Goal: Task Accomplishment & Management: Complete application form

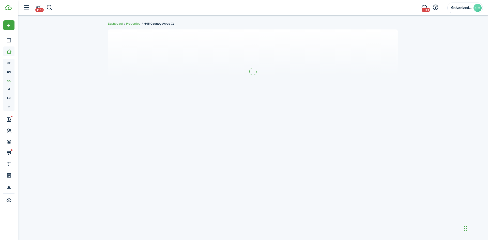
click at [353, 36] on section at bounding box center [253, 71] width 290 height 84
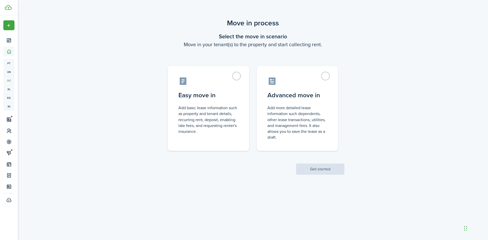
click at [270, 132] on control-radio-card-description "Add more detailed lease information such dependents, other lease transactions, …" at bounding box center [297, 122] width 60 height 35
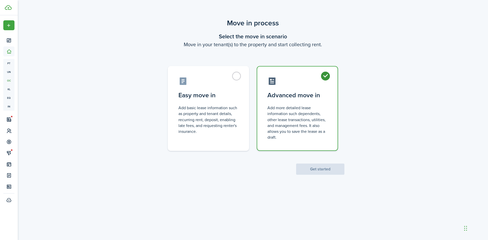
radio input "true"
click at [211, 92] on control-radio-card-title "Easy move in" at bounding box center [208, 93] width 60 height 9
radio input "true"
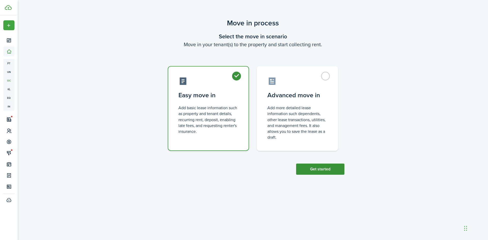
click at [325, 173] on button "Get started" at bounding box center [320, 169] width 48 height 11
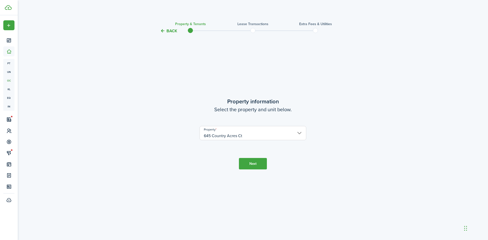
click at [251, 166] on button "Next" at bounding box center [253, 163] width 28 height 11
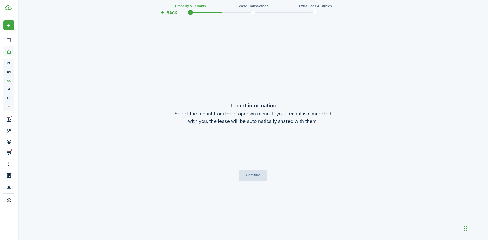
scroll to position [206, 0]
click at [241, 140] on input "Tenants" at bounding box center [253, 140] width 106 height 6
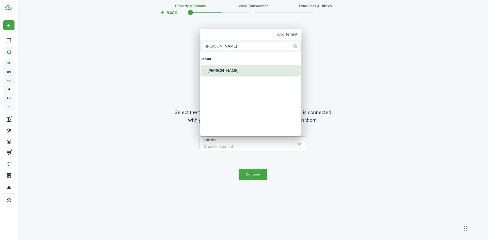
type input "[PERSON_NAME]"
click at [224, 71] on div "[PERSON_NAME]" at bounding box center [253, 71] width 90 height 12
type input "[PERSON_NAME]"
click at [224, 71] on div "[PERSON_NAME]" at bounding box center [253, 71] width 90 height 12
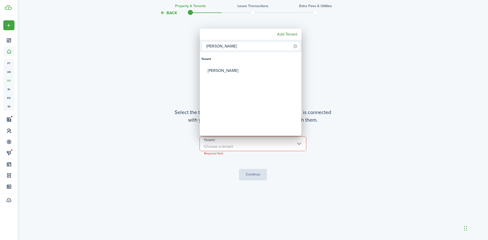
click at [235, 62] on div "Tenant" at bounding box center [250, 59] width 99 height 12
click at [233, 72] on div "[PERSON_NAME]" at bounding box center [253, 71] width 90 height 12
type input "[PERSON_NAME]"
click at [260, 173] on div at bounding box center [243, 119] width 569 height 321
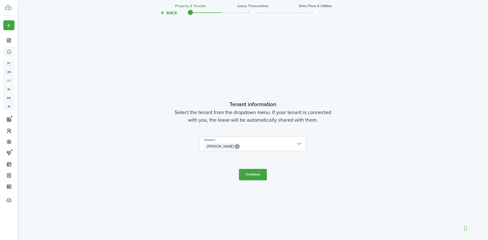
click at [259, 174] on button "Continue" at bounding box center [253, 174] width 28 height 11
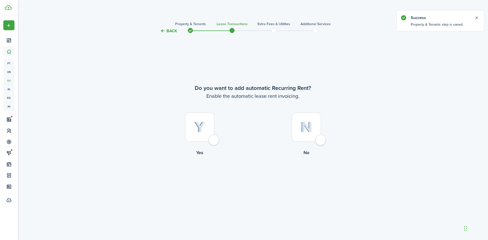
click at [205, 127] on img at bounding box center [199, 127] width 11 height 11
radio input "true"
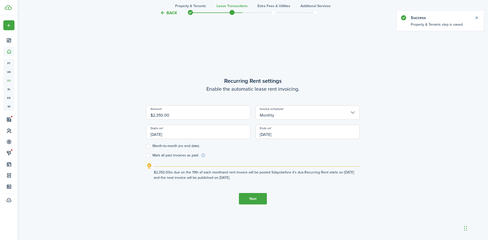
scroll to position [206, 0]
click at [183, 101] on lease-wizard-rent-recurring "Recurring Rent settings Enable the automatic lease rent invoicing. Amount $2,35…" at bounding box center [252, 128] width 213 height 104
click at [172, 133] on input "[DATE]" at bounding box center [198, 131] width 104 height 14
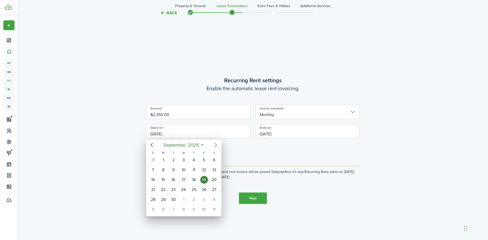
click at [213, 144] on icon "Next page" at bounding box center [216, 145] width 6 height 6
click at [216, 162] on div "1" at bounding box center [214, 160] width 8 height 8
type input "[DATE]"
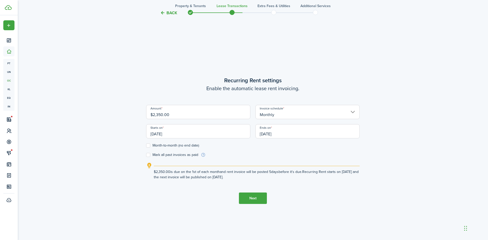
click at [262, 136] on input "[DATE]" at bounding box center [307, 131] width 104 height 14
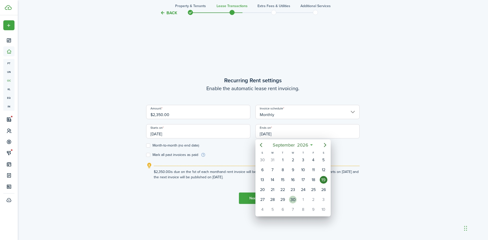
click at [295, 198] on div "30" at bounding box center [293, 200] width 8 height 8
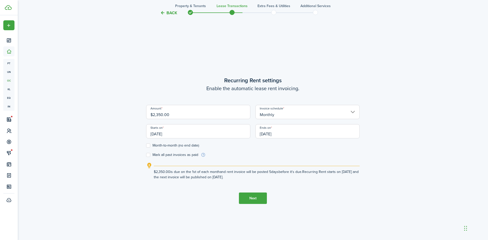
click at [269, 133] on input "[DATE]" at bounding box center [307, 131] width 104 height 14
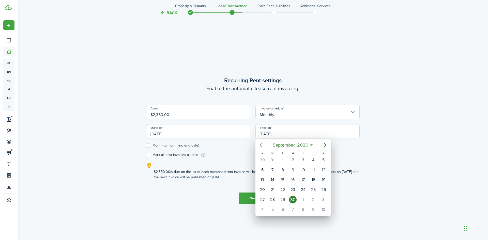
click at [261, 144] on icon "Previous page" at bounding box center [261, 145] width 2 height 4
click at [275, 208] on div "31" at bounding box center [273, 210] width 8 height 8
type input "[DATE]"
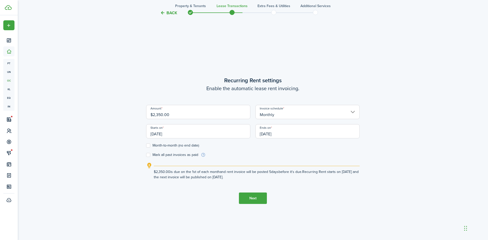
click at [248, 198] on button "Next" at bounding box center [253, 198] width 28 height 11
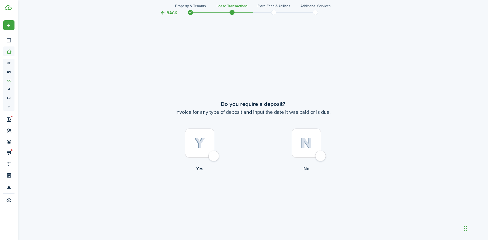
scroll to position [446, 0]
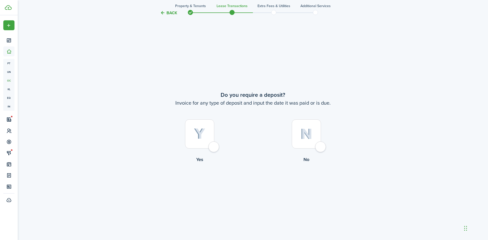
click at [213, 149] on div at bounding box center [199, 133] width 29 height 29
radio input "true"
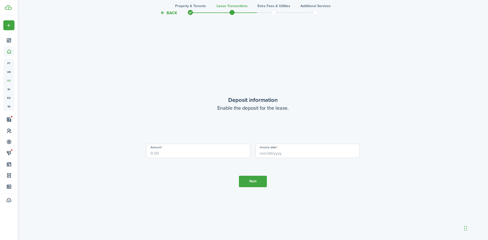
scroll to position [686, 0]
click at [213, 151] on input "Amount" at bounding box center [198, 150] width 104 height 14
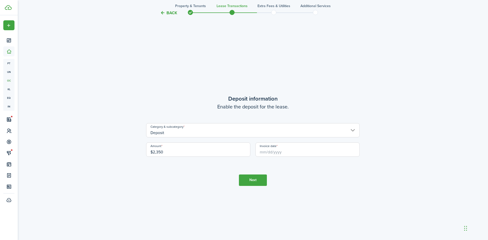
click at [287, 155] on input "Invoice date" at bounding box center [307, 150] width 104 height 14
type input "$2,350.00"
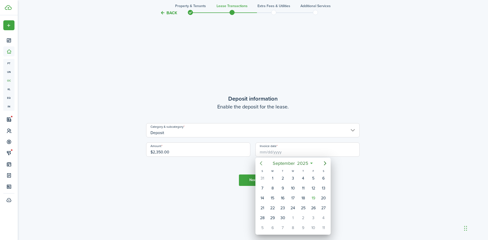
click at [263, 164] on icon "Previous page" at bounding box center [261, 163] width 6 height 6
click at [271, 219] on div "25" at bounding box center [273, 218] width 8 height 8
type input "[DATE]"
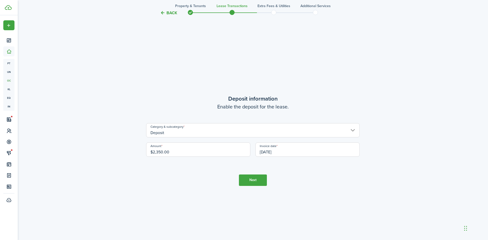
click at [251, 183] on button "Next" at bounding box center [253, 180] width 28 height 11
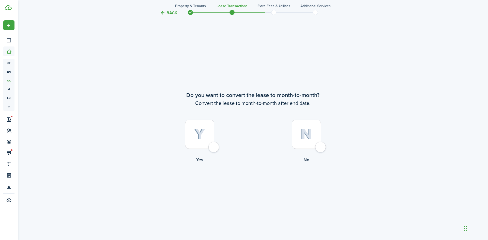
scroll to position [926, 0]
click at [195, 133] on img at bounding box center [199, 133] width 11 height 11
radio input "true"
click at [250, 189] on button "Continue" at bounding box center [253, 183] width 28 height 11
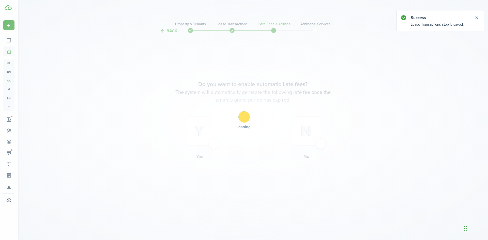
scroll to position [0, 0]
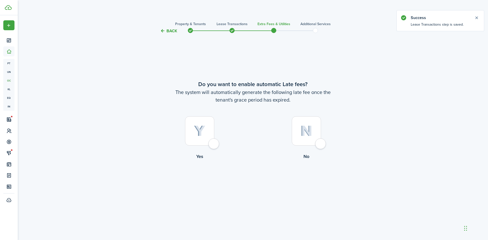
click at [213, 145] on div at bounding box center [199, 130] width 29 height 29
radio input "true"
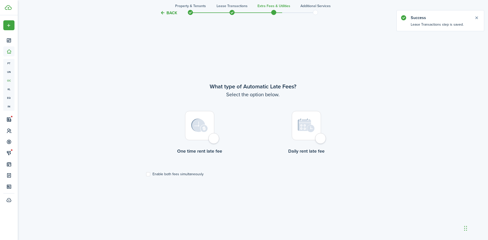
scroll to position [206, 0]
click at [196, 131] on div at bounding box center [199, 124] width 29 height 29
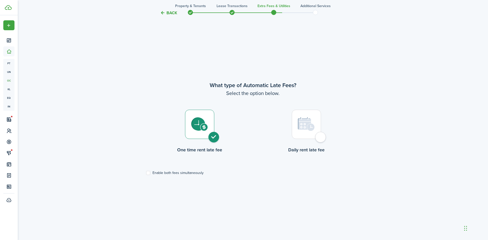
radio input "true"
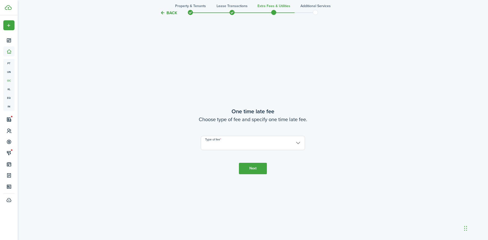
scroll to position [446, 0]
click at [206, 141] on input "Type of fee" at bounding box center [253, 142] width 104 height 14
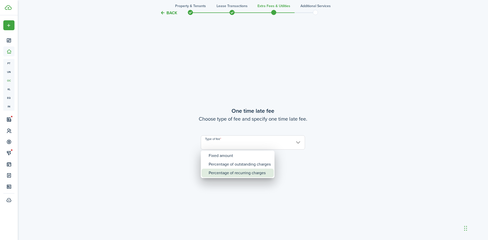
click at [234, 177] on div "Percentage of recurring charges" at bounding box center [240, 173] width 62 height 9
type input "Percentage of recurring charges"
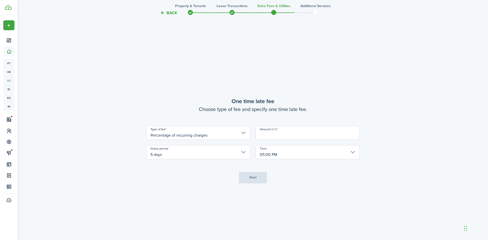
click at [264, 137] on input "Amount in %" at bounding box center [307, 133] width 104 height 14
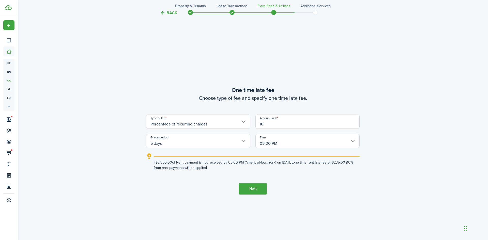
type input "10"
click at [259, 192] on button "Next" at bounding box center [253, 188] width 28 height 11
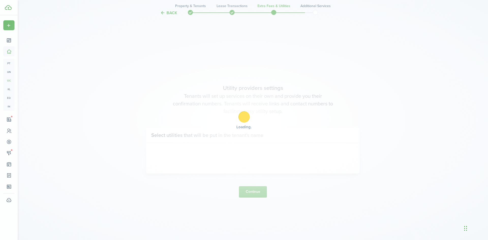
scroll to position [686, 0]
click at [259, 192] on div "Loading" at bounding box center [244, 120] width 488 height 240
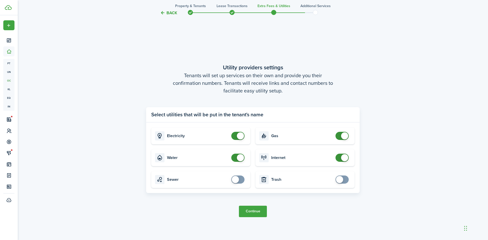
click at [249, 174] on card "Sewer" at bounding box center [200, 179] width 99 height 17
click at [235, 158] on span at bounding box center [237, 158] width 5 height 8
click at [235, 158] on span at bounding box center [235, 157] width 7 height 7
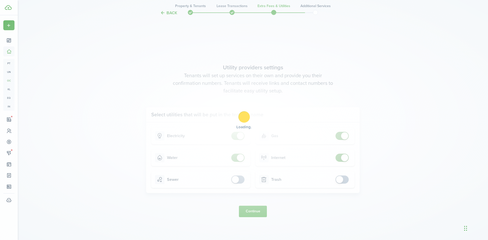
checkbox input "false"
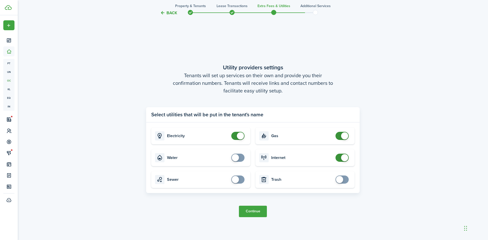
checkbox input "false"
click at [339, 134] on span at bounding box center [341, 136] width 5 height 8
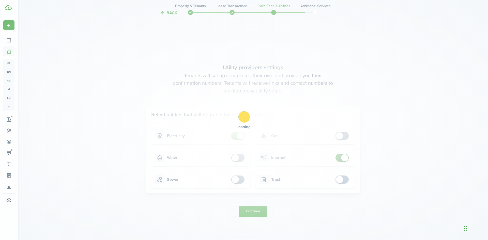
click at [294, 210] on div "Loading" at bounding box center [244, 120] width 488 height 240
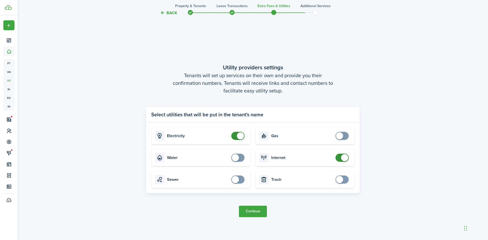
click at [252, 213] on button "Continue" at bounding box center [253, 211] width 28 height 11
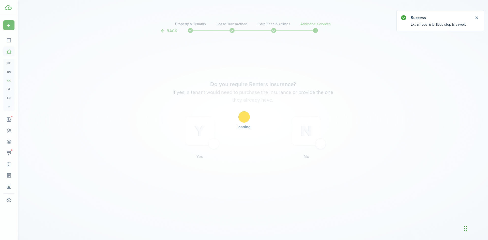
scroll to position [0, 0]
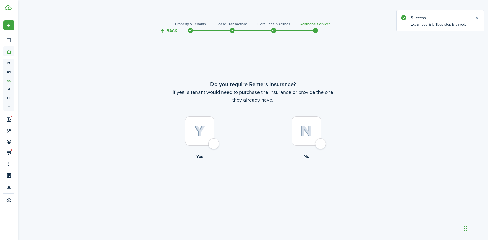
click at [214, 145] on div at bounding box center [199, 130] width 29 height 29
radio input "true"
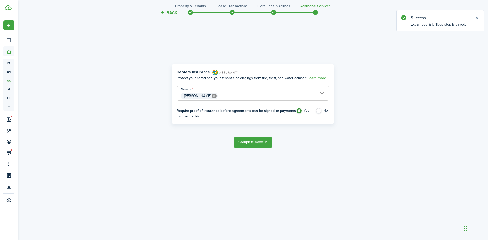
scroll to position [240, 0]
click at [324, 111] on label "No" at bounding box center [322, 112] width 13 height 8
radio input "false"
radio input "true"
click at [324, 111] on label "No" at bounding box center [322, 112] width 13 height 8
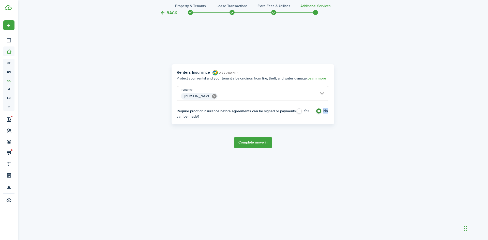
click at [259, 142] on button "Complete move in" at bounding box center [252, 142] width 37 height 11
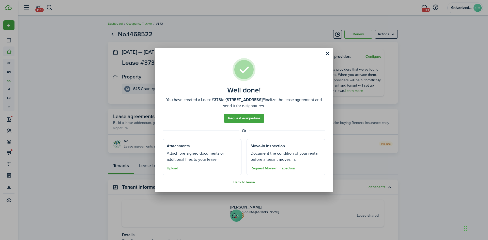
click at [238, 181] on button "Back to lease" at bounding box center [244, 182] width 22 height 4
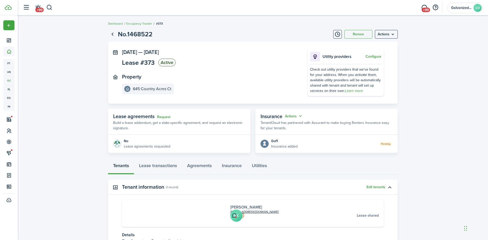
click at [230, 208] on link "[PERSON_NAME]" at bounding box center [246, 207] width 32 height 6
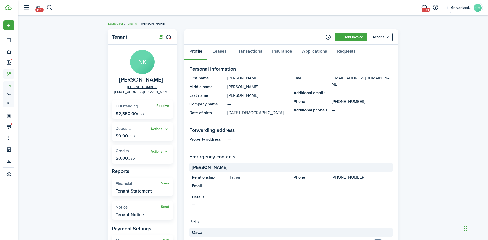
click at [161, 104] on link "Receive" at bounding box center [162, 106] width 13 height 4
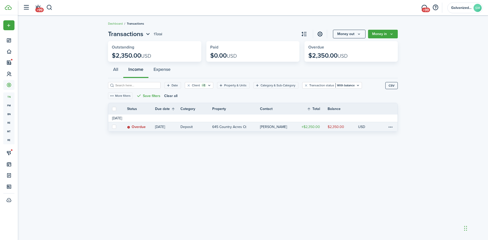
click at [114, 126] on label at bounding box center [114, 127] width 4 height 4
click at [112, 127] on input "checkbox" at bounding box center [112, 127] width 0 height 0
checkbox input "true"
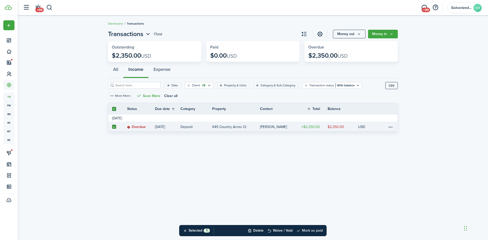
click at [307, 228] on button "Mark as paid" at bounding box center [309, 230] width 26 height 11
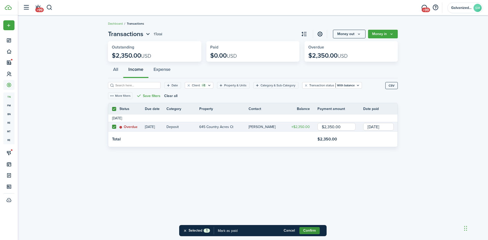
click at [307, 231] on button "Confirm" at bounding box center [309, 230] width 20 height 7
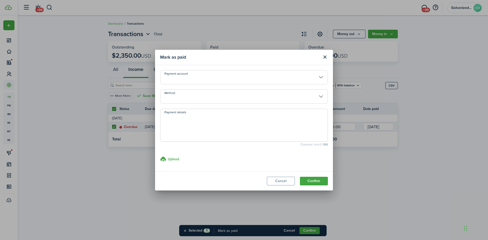
click at [221, 93] on input "Method" at bounding box center [244, 96] width 168 height 14
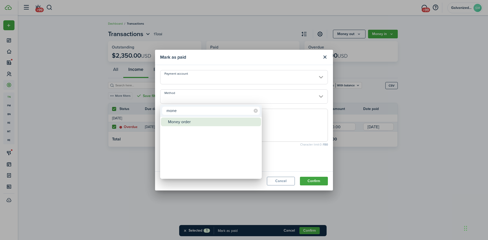
type input "mone"
click at [208, 118] on div "Money order" at bounding box center [213, 122] width 90 height 9
type input "Money order"
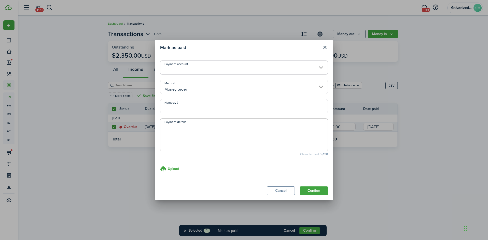
click at [206, 138] on textarea "Payment details" at bounding box center [243, 136] width 167 height 24
click at [321, 188] on button "Confirm" at bounding box center [314, 190] width 28 height 9
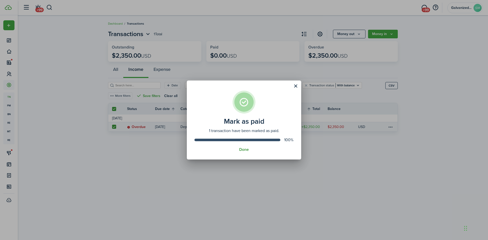
click at [246, 151] on button "Done" at bounding box center [244, 149] width 10 height 5
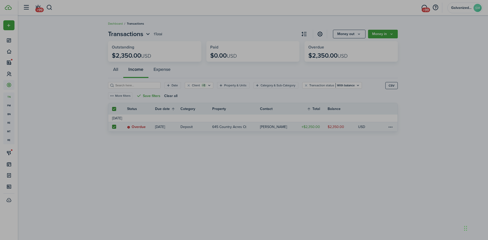
click at [246, 112] on assembled-view "Mark as paid 1 transaction have been marked as paid. 100% Done" at bounding box center [244, 72] width 114 height 79
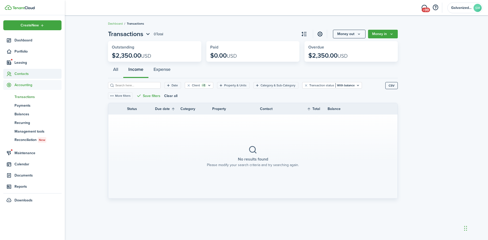
click at [12, 74] on sidebar-link-icon at bounding box center [8, 73] width 11 height 5
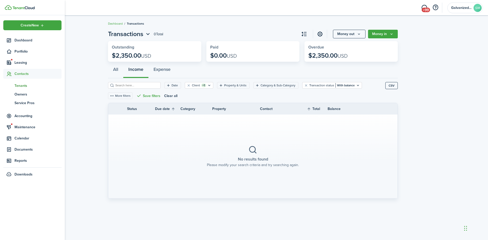
click at [17, 86] on span "Tenants" at bounding box center [37, 85] width 47 height 5
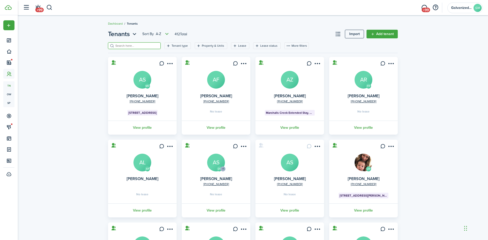
click at [144, 45] on input "search" at bounding box center [136, 45] width 45 height 5
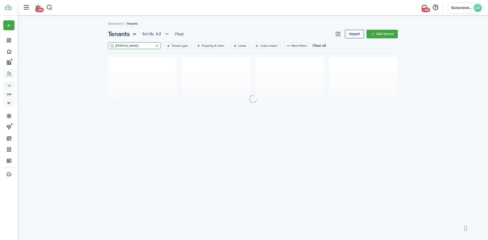
type input "[PERSON_NAME]"
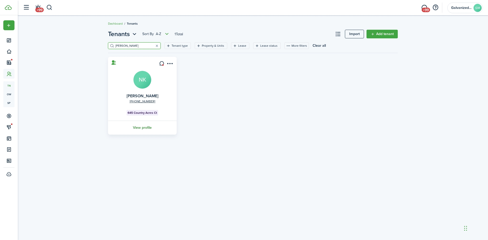
click at [148, 130] on link "View profile" at bounding box center [142, 128] width 70 height 14
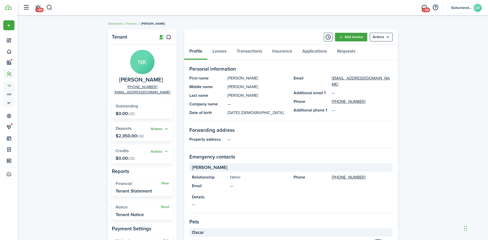
click at [158, 130] on button "Actions" at bounding box center [160, 129] width 18 height 6
click at [150, 140] on link "Add" at bounding box center [146, 139] width 44 height 9
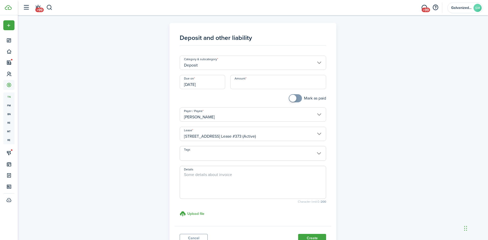
click at [242, 88] on input "Amount" at bounding box center [278, 82] width 96 height 14
click at [221, 66] on input "Deposit" at bounding box center [253, 63] width 147 height 14
type input "$350.00"
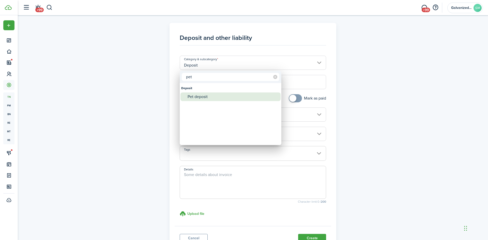
type input "pet"
click at [194, 99] on div "Pet deposit" at bounding box center [232, 96] width 90 height 9
type input "Deposit / Pet deposit"
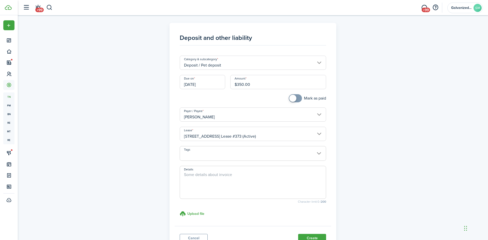
checkbox input "true"
click at [298, 99] on span at bounding box center [295, 98] width 5 height 8
click at [233, 180] on textarea "Details" at bounding box center [253, 184] width 146 height 24
click at [194, 212] on h3 "Upload file" at bounding box center [195, 213] width 17 height 5
click at [180, 211] on input "Upload file store documents and templates Choose file" at bounding box center [180, 211] width 0 height 0
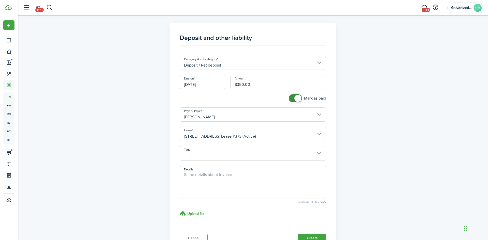
click at [186, 82] on input "[DATE]" at bounding box center [202, 82] width 45 height 14
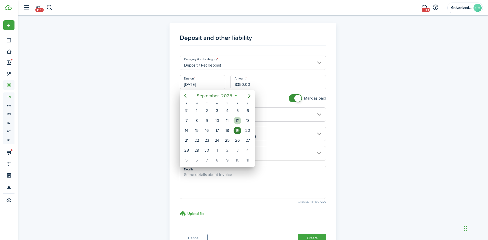
click at [237, 123] on div "12" at bounding box center [237, 121] width 8 height 8
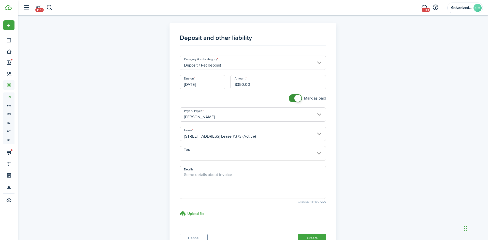
click at [204, 87] on input "[DATE]" at bounding box center [202, 82] width 45 height 14
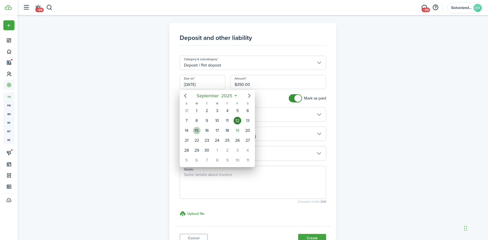
click at [194, 133] on div "15" at bounding box center [197, 131] width 10 height 10
type input "[DATE]"
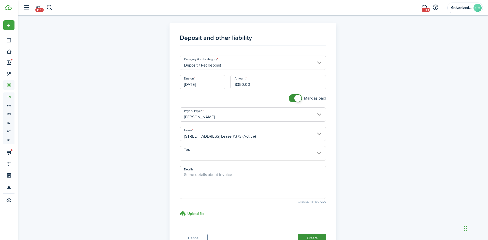
click at [305, 236] on button "Create" at bounding box center [312, 238] width 28 height 9
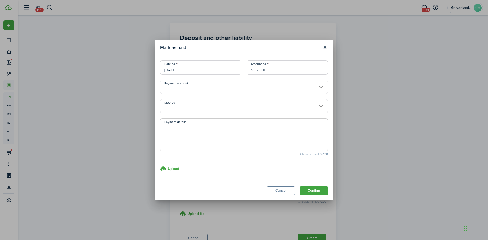
click at [224, 104] on input "Method" at bounding box center [244, 106] width 168 height 14
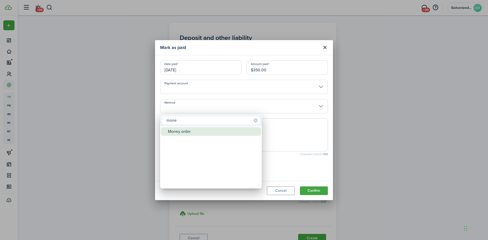
type input "mone"
click at [199, 133] on div "Money order" at bounding box center [213, 131] width 90 height 9
type input "Money order"
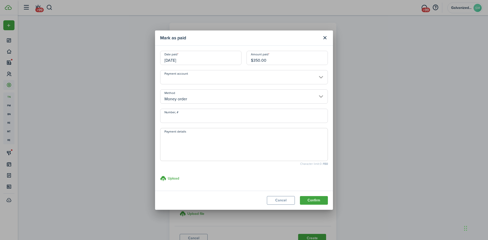
click at [197, 121] on input "Number, #" at bounding box center [244, 116] width 168 height 14
type input "0598"
click at [309, 199] on button "Confirm" at bounding box center [314, 200] width 28 height 9
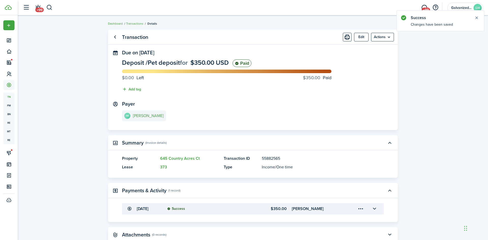
click at [149, 114] on e-details-info-title "[PERSON_NAME]" at bounding box center [148, 116] width 31 height 5
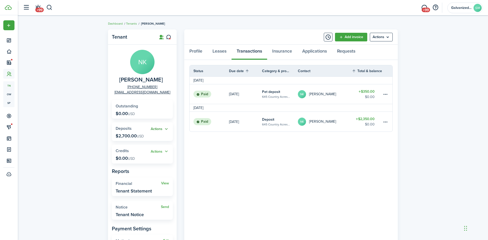
click at [160, 130] on button "Actions" at bounding box center [160, 129] width 18 height 6
click at [157, 140] on link "Add" at bounding box center [146, 139] width 44 height 9
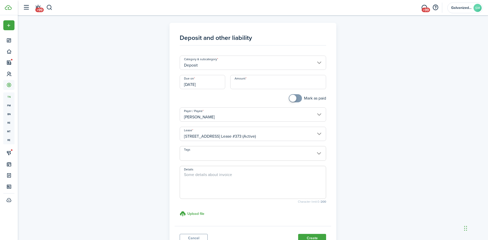
click at [233, 60] on input "Deposit" at bounding box center [253, 63] width 147 height 14
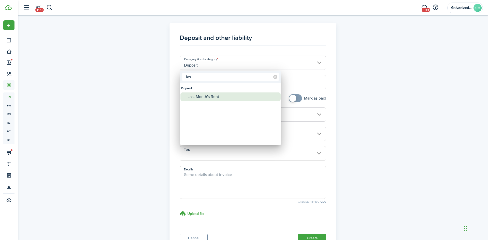
type input "las"
click at [214, 96] on div "Last Month's Rent" at bounding box center [232, 96] width 90 height 9
type input "Deposit / Last Month's Rent"
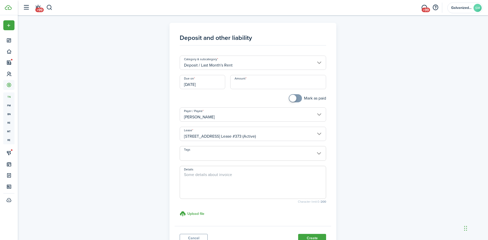
click at [220, 86] on input "[DATE]" at bounding box center [202, 82] width 45 height 14
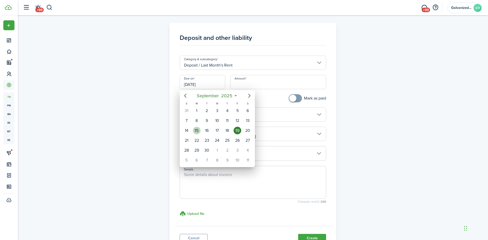
click at [196, 133] on div "15" at bounding box center [197, 131] width 8 height 8
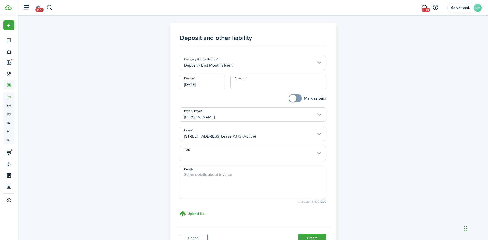
type input "[DATE]"
click at [250, 80] on input "Amount" at bounding box center [278, 82] width 96 height 14
type input "$2,350.00"
click at [318, 99] on input "checkbox" at bounding box center [307, 98] width 37 height 8
checkbox input "true"
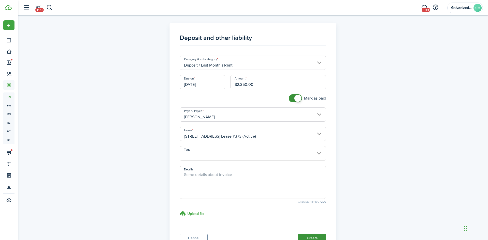
click at [311, 238] on button "Create" at bounding box center [312, 238] width 28 height 9
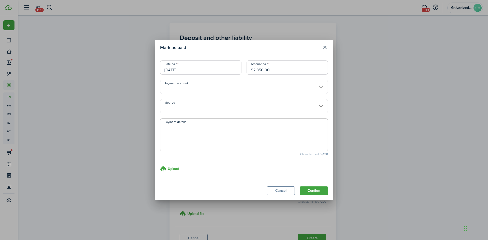
click at [213, 105] on input "Method" at bounding box center [244, 106] width 168 height 14
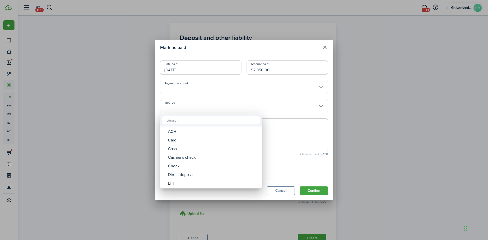
click at [213, 105] on div at bounding box center [243, 119] width 569 height 321
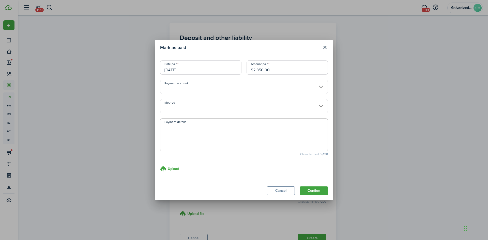
click at [203, 108] on input "Method" at bounding box center [244, 106] width 168 height 14
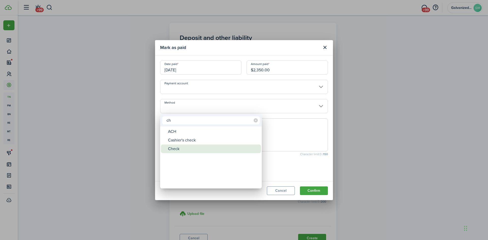
type input "ch"
click at [181, 147] on div "Check" at bounding box center [213, 149] width 90 height 9
type input "Check"
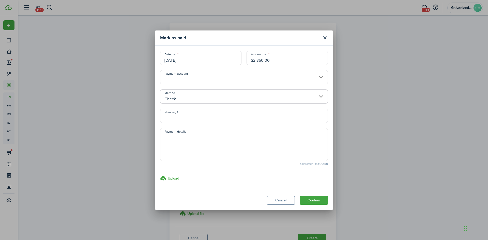
click at [180, 111] on input "Number, #" at bounding box center [244, 116] width 168 height 14
type input "1776"
click at [316, 203] on button "Confirm" at bounding box center [314, 200] width 28 height 9
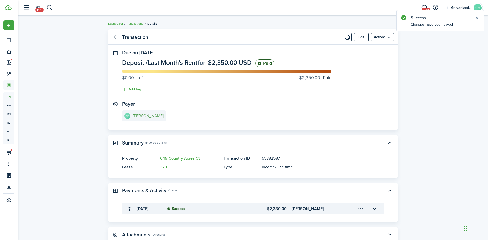
click at [156, 117] on e-details-info-title "[PERSON_NAME]" at bounding box center [148, 116] width 31 height 5
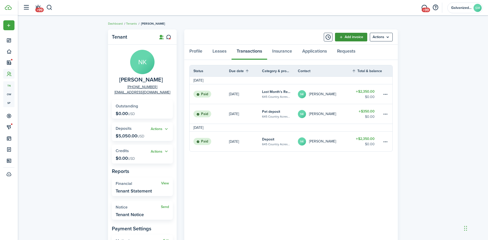
click at [351, 39] on link "Add invoice" at bounding box center [351, 37] width 32 height 9
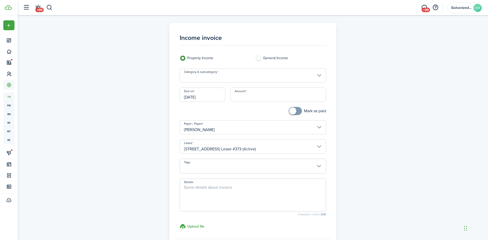
click at [294, 69] on input "Category & subcategory" at bounding box center [253, 75] width 147 height 14
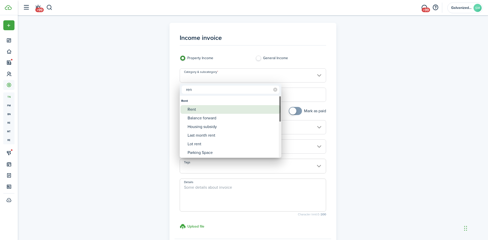
type input "ren"
click at [262, 111] on div "Rent" at bounding box center [232, 109] width 90 height 9
type input "Rent"
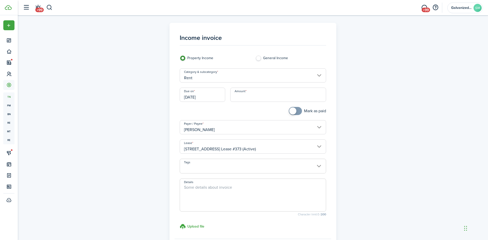
click at [259, 100] on input "Amount" at bounding box center [278, 95] width 96 height 14
type input "$2,350.00"
click at [295, 116] on div "Mark as paid" at bounding box center [291, 113] width 76 height 13
checkbox input "true"
click at [295, 113] on span at bounding box center [295, 111] width 5 height 8
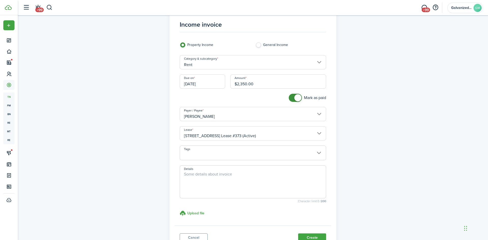
scroll to position [55, 0]
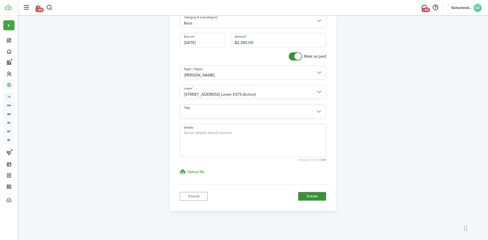
click at [302, 195] on button "Create" at bounding box center [312, 196] width 28 height 9
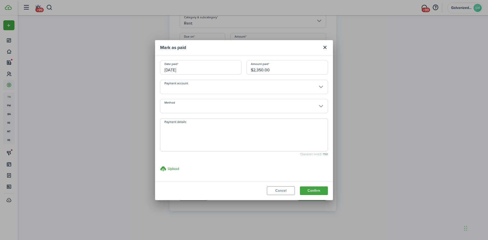
click at [198, 69] on input "[DATE]" at bounding box center [200, 67] width 81 height 14
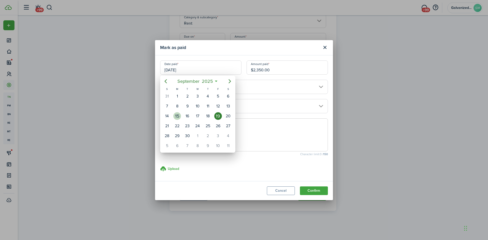
click at [175, 118] on div "15" at bounding box center [177, 116] width 8 height 8
type input "[DATE]"
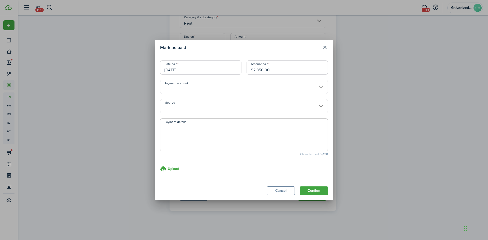
click at [243, 109] on input "Method" at bounding box center [244, 106] width 168 height 14
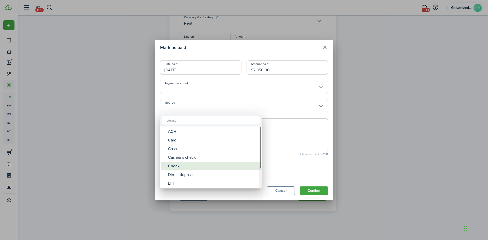
click at [214, 169] on div "Check" at bounding box center [213, 166] width 90 height 9
type input "Check"
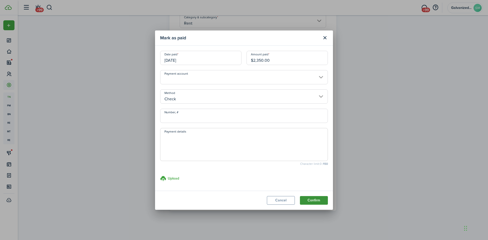
click at [323, 199] on button "Confirm" at bounding box center [314, 200] width 28 height 9
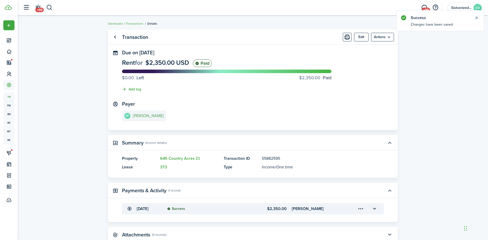
click at [144, 115] on e-details-info-title "[PERSON_NAME]" at bounding box center [148, 116] width 31 height 5
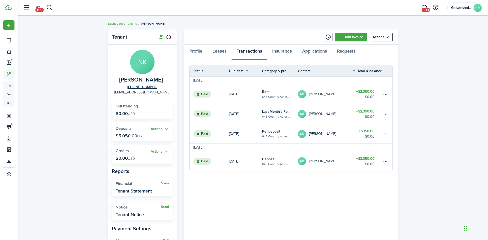
click at [144, 115] on widget-stats "Outstanding $0.00 USD" at bounding box center [142, 109] width 61 height 19
click at [241, 168] on link "[DATE]" at bounding box center [245, 161] width 33 height 20
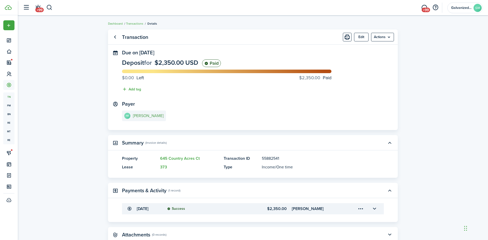
click at [153, 115] on e-details-info-title "[PERSON_NAME]" at bounding box center [148, 116] width 31 height 5
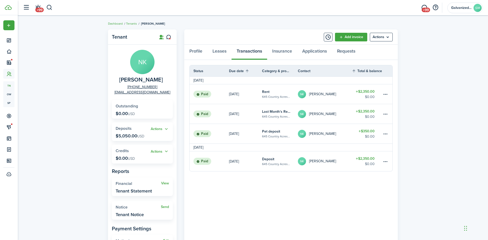
click at [276, 96] on table-subtitle "645 Country Acres Ct" at bounding box center [276, 97] width 28 height 5
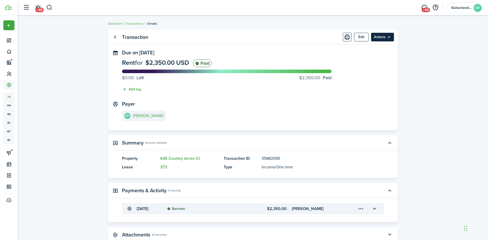
click at [383, 38] on menu-btn "Actions" at bounding box center [382, 37] width 23 height 9
click at [142, 114] on e-details-info-title "[PERSON_NAME]" at bounding box center [148, 116] width 31 height 5
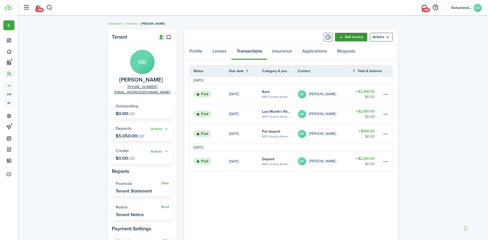
click at [343, 39] on link "Add invoice" at bounding box center [351, 37] width 32 height 9
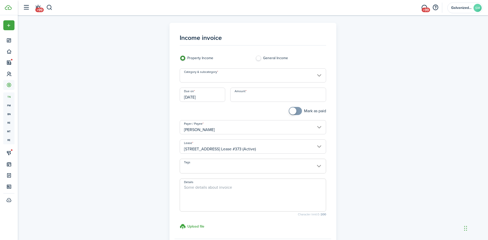
click at [286, 72] on input "Category & subcategory" at bounding box center [253, 75] width 147 height 14
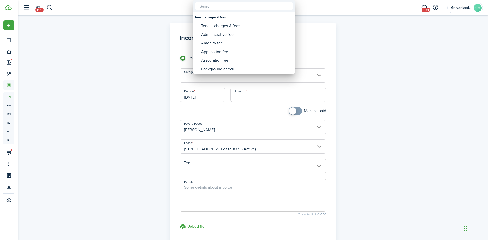
click at [286, 72] on div at bounding box center [243, 119] width 569 height 321
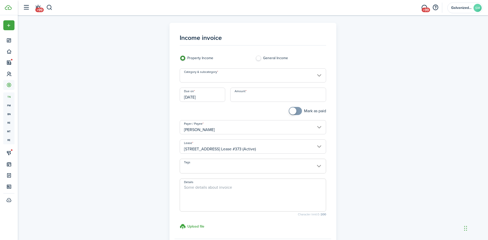
click at [286, 75] on input "Category & subcategory" at bounding box center [253, 75] width 147 height 14
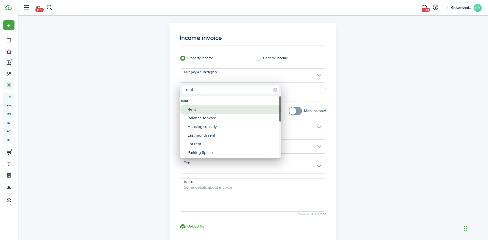
type input "rent"
click at [218, 108] on div "Rent" at bounding box center [232, 109] width 90 height 9
type input "Rent"
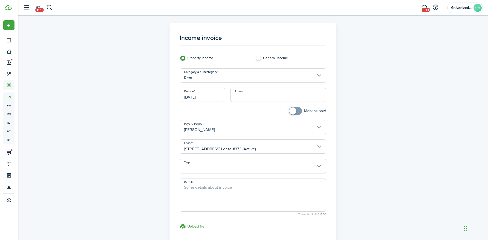
click at [247, 100] on input "Amount" at bounding box center [278, 95] width 96 height 14
click at [202, 95] on input "[DATE]" at bounding box center [202, 95] width 45 height 14
type input "$1,212.00"
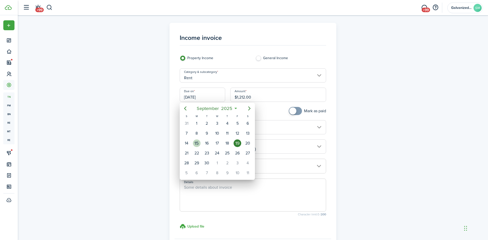
click at [195, 146] on div "15" at bounding box center [197, 143] width 8 height 8
type input "[DATE]"
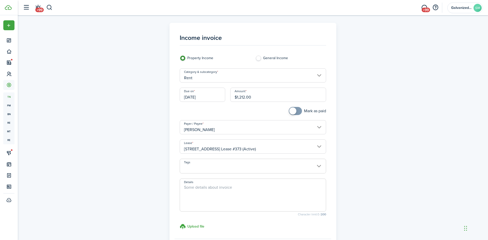
click at [196, 175] on div "Tags" at bounding box center [253, 169] width 152 height 20
click at [238, 202] on textarea "Details" at bounding box center [253, 196] width 146 height 24
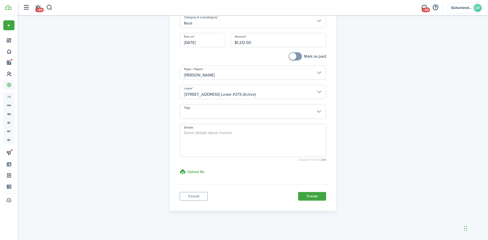
scroll to position [54, 0]
click at [311, 194] on button "Create" at bounding box center [312, 196] width 28 height 9
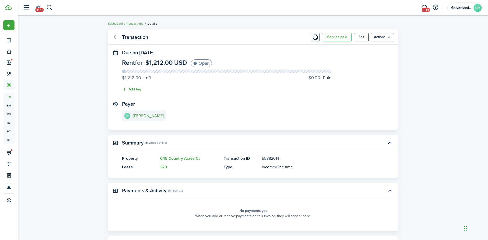
click at [156, 116] on e-details-info-title "[PERSON_NAME]" at bounding box center [148, 116] width 31 height 5
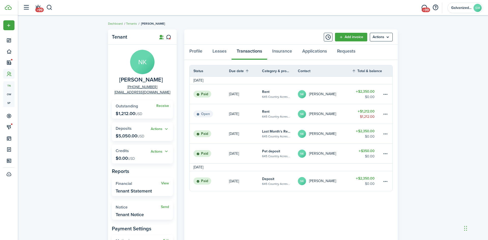
click at [235, 111] on p "[DATE]" at bounding box center [234, 113] width 10 height 5
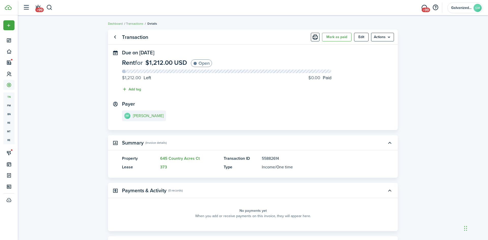
click at [235, 111] on panel-main-content "NK [PERSON_NAME]" at bounding box center [253, 117] width 262 height 12
click at [365, 37] on button "Edit" at bounding box center [361, 37] width 14 height 9
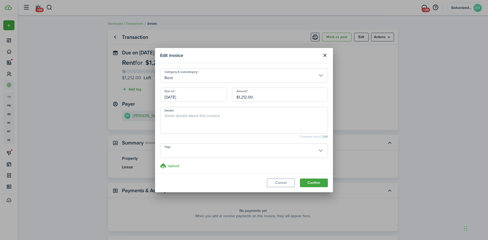
click at [173, 94] on input "[DATE]" at bounding box center [193, 95] width 67 height 14
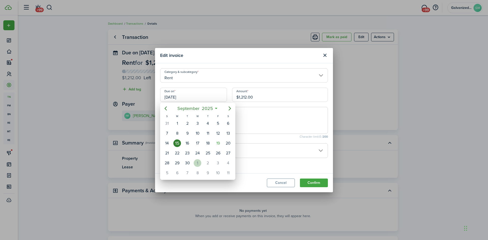
click at [197, 164] on div "1" at bounding box center [198, 163] width 8 height 8
type input "[DATE]"
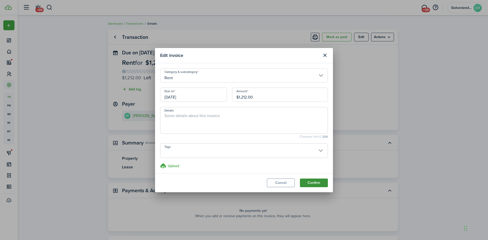
click at [309, 187] on button "Confirm" at bounding box center [314, 183] width 28 height 9
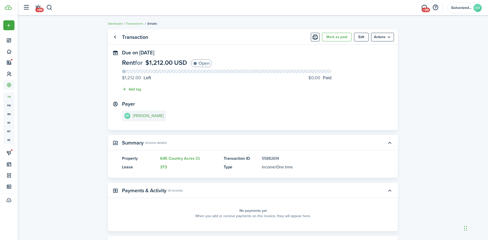
click at [139, 117] on e-details-info-title "[PERSON_NAME]" at bounding box center [148, 116] width 31 height 5
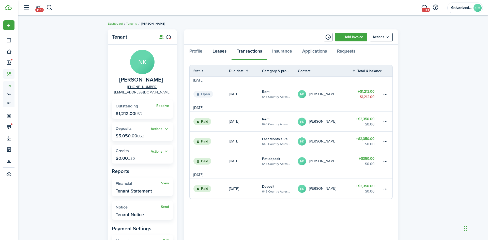
click at [215, 51] on link "Leases" at bounding box center [219, 52] width 24 height 15
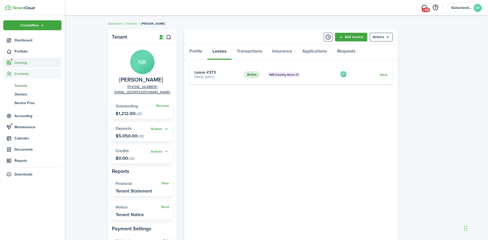
click at [20, 62] on span "Leasing" at bounding box center [37, 62] width 47 height 5
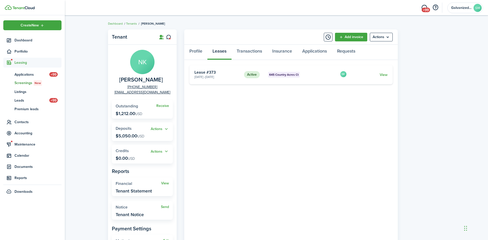
click at [21, 79] on link "sc Screenings New" at bounding box center [32, 83] width 58 height 9
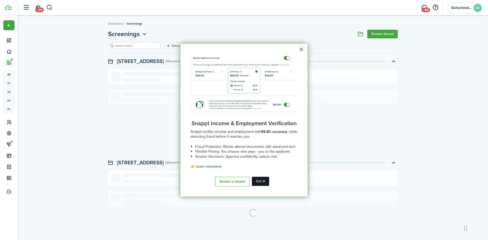
click at [259, 183] on button "Got it!" at bounding box center [260, 181] width 17 height 9
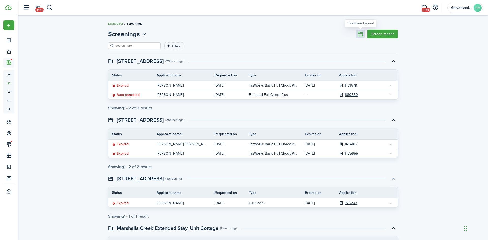
click at [360, 35] on button at bounding box center [360, 34] width 9 height 9
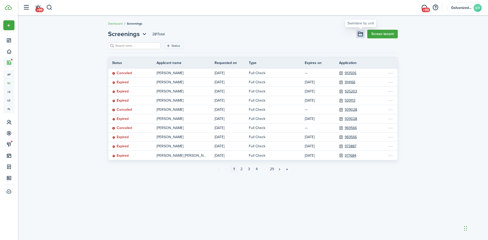
click at [362, 36] on button at bounding box center [360, 34] width 9 height 9
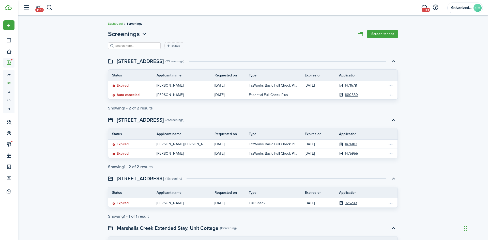
click at [152, 44] on input "search" at bounding box center [136, 45] width 45 height 5
click at [177, 47] on filter-tag-label "Status" at bounding box center [175, 45] width 9 height 5
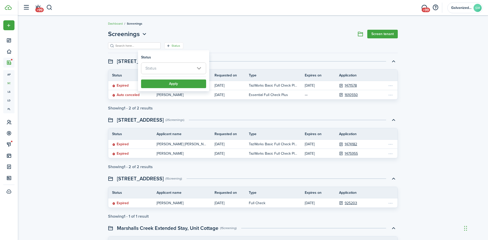
click at [151, 45] on input "search" at bounding box center [136, 45] width 45 height 5
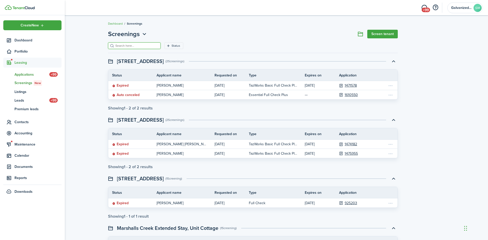
click at [17, 73] on span "Applications" at bounding box center [31, 74] width 35 height 5
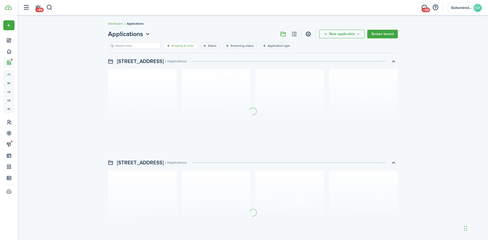
click at [185, 48] on div "Property & Units" at bounding box center [183, 45] width 24 height 5
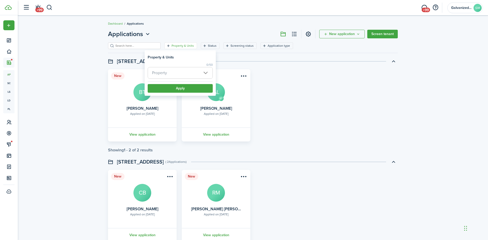
click at [174, 79] on span "Property" at bounding box center [180, 73] width 65 height 12
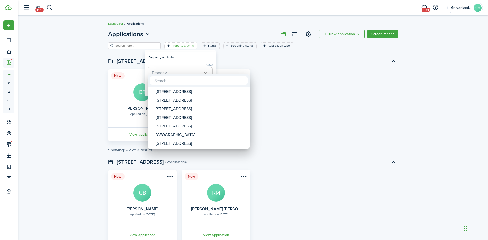
click at [171, 69] on div at bounding box center [243, 119] width 569 height 321
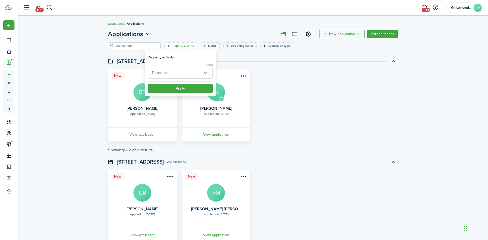
click at [171, 69] on span "Property" at bounding box center [180, 72] width 65 height 11
click at [171, 74] on span "Property" at bounding box center [180, 72] width 65 height 11
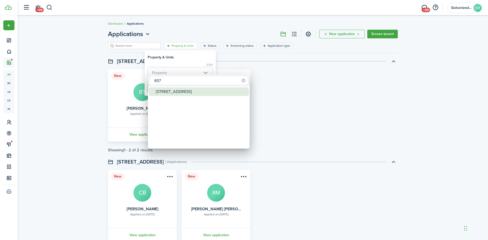
type input "657"
click at [172, 92] on div "[STREET_ADDRESS]" at bounding box center [201, 91] width 90 height 9
type input "[STREET_ADDRESS]"
click at [167, 49] on div at bounding box center [243, 119] width 569 height 321
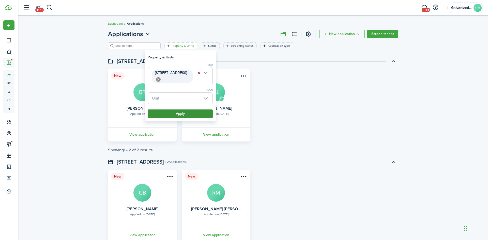
click at [181, 111] on button "Apply" at bounding box center [180, 113] width 65 height 9
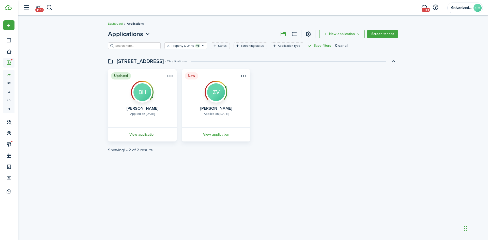
click at [148, 134] on link "View application" at bounding box center [142, 135] width 70 height 14
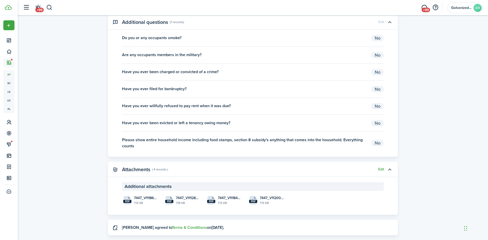
scroll to position [607, 0]
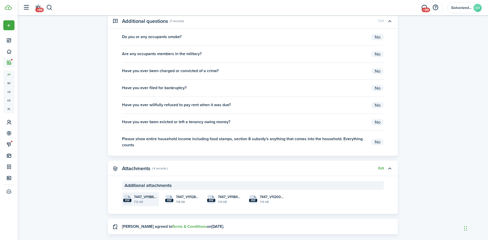
click at [126, 199] on file-extension "pdf" at bounding box center [127, 200] width 8 height 3
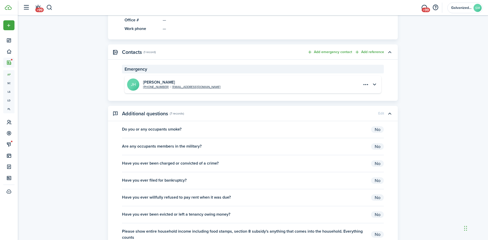
scroll to position [626, 0]
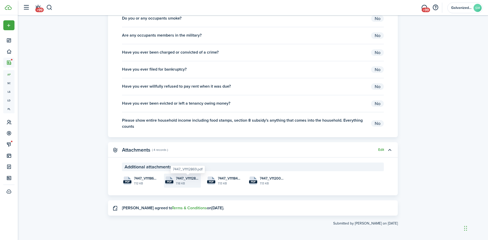
click at [176, 179] on span "7447_V1112869.pdf" at bounding box center [188, 178] width 24 height 5
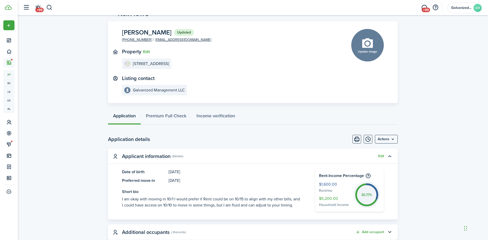
scroll to position [20, 0]
click at [176, 114] on link "Premium Full Check" at bounding box center [166, 117] width 51 height 15
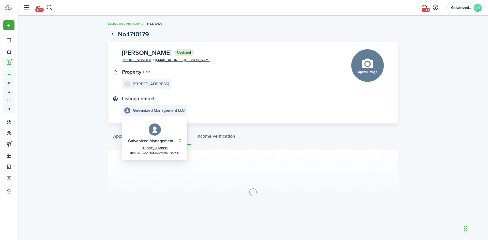
click at [176, 114] on e-details-info-label "Galvanized Management LLC" at bounding box center [154, 110] width 65 height 11
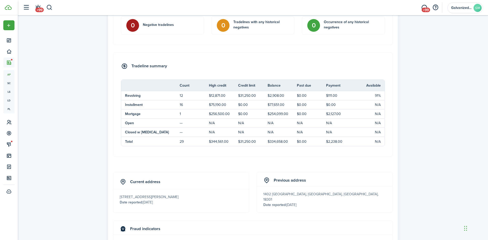
scroll to position [360, 0]
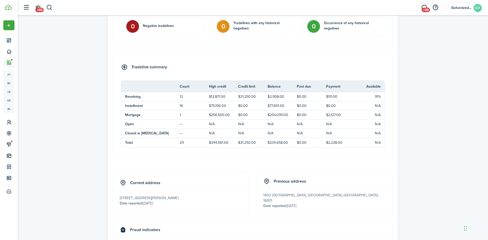
click at [231, 208] on card "Current address [STREET_ADDRESS] Date reported: [DATE]" at bounding box center [181, 193] width 136 height 41
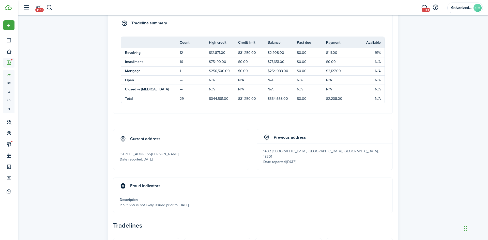
scroll to position [0, 0]
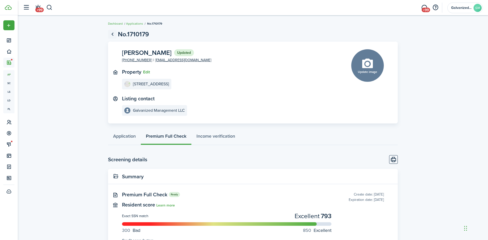
click at [114, 36] on link "Go back" at bounding box center [112, 34] width 9 height 9
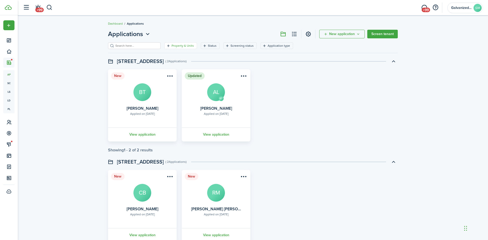
click at [191, 48] on filter-tag "Property & Units" at bounding box center [180, 45] width 33 height 7
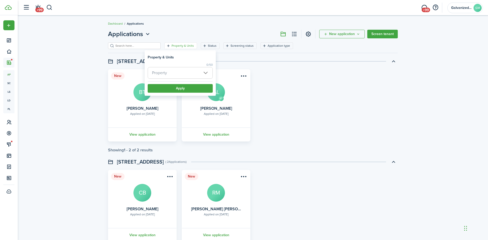
click at [190, 74] on span "Property" at bounding box center [180, 72] width 65 height 11
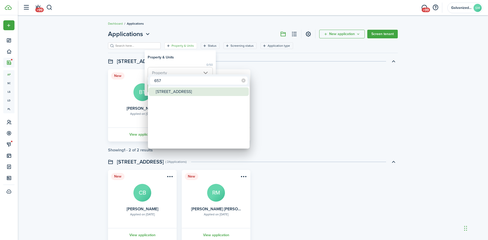
type input "657"
click at [180, 92] on div "[STREET_ADDRESS]" at bounding box center [201, 91] width 90 height 9
type input "[STREET_ADDRESS]"
click at [168, 59] on div at bounding box center [243, 119] width 569 height 321
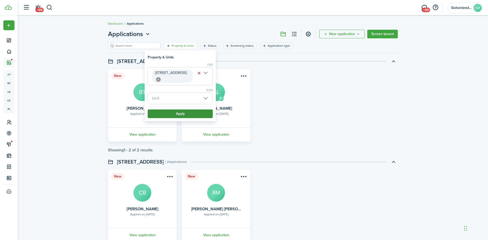
click at [175, 114] on button "Apply" at bounding box center [180, 113] width 65 height 9
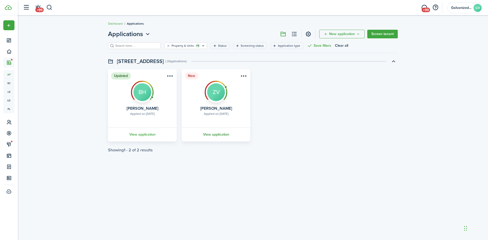
click at [210, 136] on link "View application" at bounding box center [216, 135] width 70 height 14
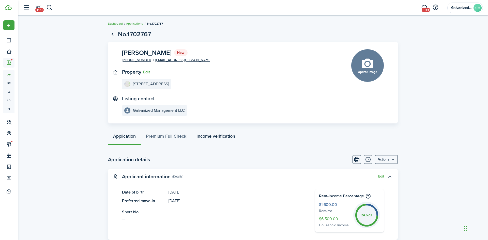
click at [210, 136] on link "Income verification" at bounding box center [215, 137] width 49 height 15
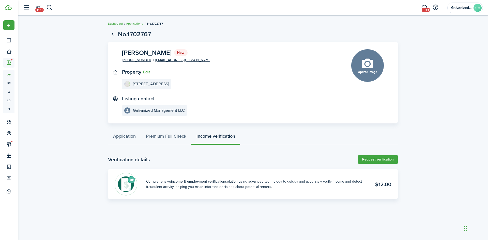
click at [271, 167] on div "Verification details Request verification Comprehensive income & employment ver…" at bounding box center [253, 177] width 290 height 44
click at [160, 139] on link "Premium Full Check" at bounding box center [166, 137] width 51 height 15
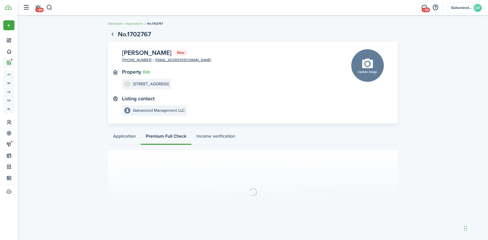
click at [160, 139] on div "Application Premium Full Check Income verification" at bounding box center [253, 137] width 290 height 15
click at [135, 136] on link "Application" at bounding box center [124, 137] width 33 height 15
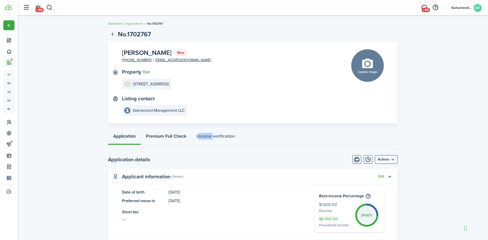
click at [162, 139] on link "Premium Full Check" at bounding box center [166, 137] width 51 height 15
